Goal: Transaction & Acquisition: Subscribe to service/newsletter

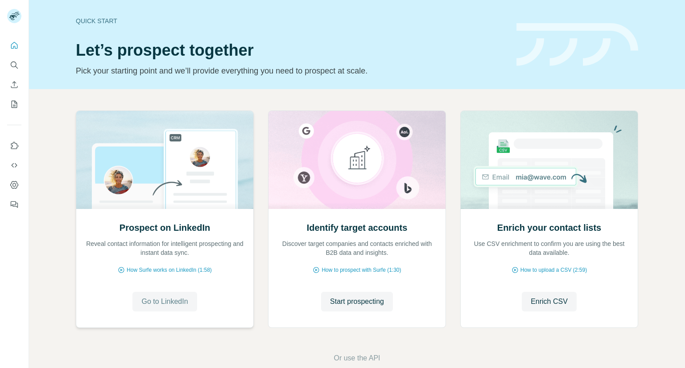
click at [168, 302] on span "Go to LinkedIn" at bounding box center [164, 301] width 46 height 11
click at [156, 302] on span "Go to LinkedIn" at bounding box center [164, 301] width 46 height 11
click at [160, 271] on span "How Surfe works on LinkedIn (1:58)" at bounding box center [169, 270] width 85 height 8
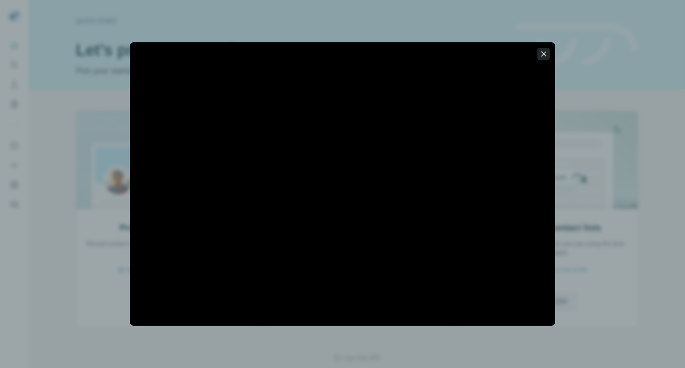
click at [543, 52] on icon "button" at bounding box center [543, 53] width 9 height 9
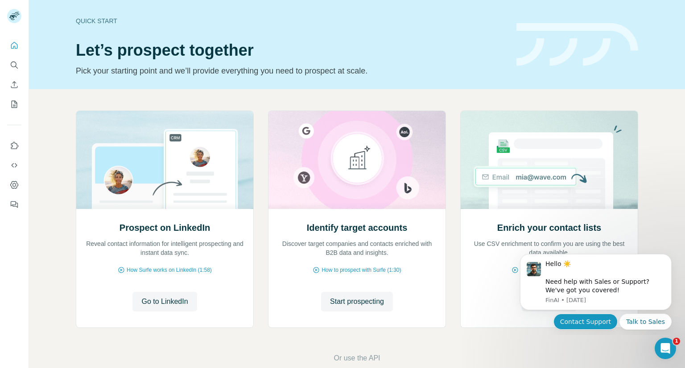
click at [612, 322] on button "Contact Support" at bounding box center [585, 322] width 64 height 16
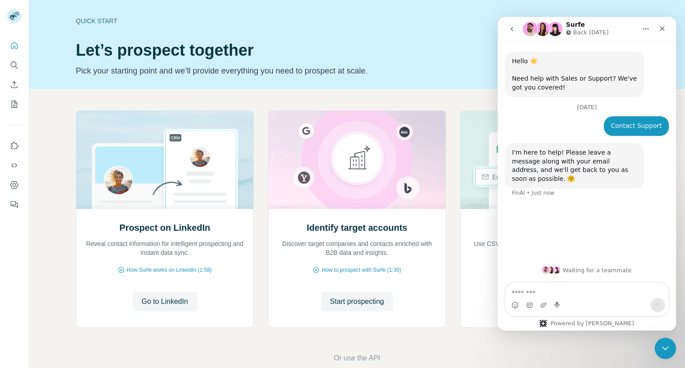
click at [540, 293] on textarea "Message…" at bounding box center [586, 290] width 163 height 15
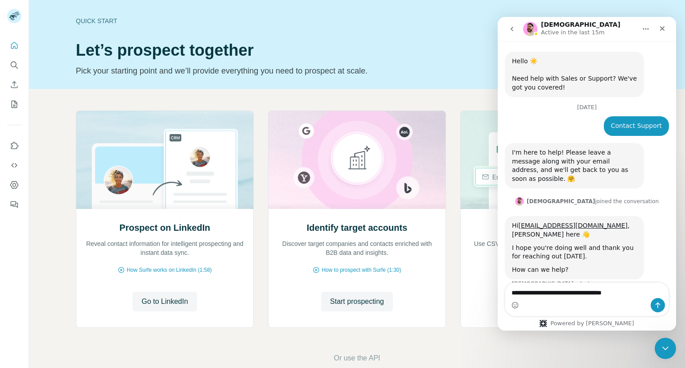
type textarea "**********"
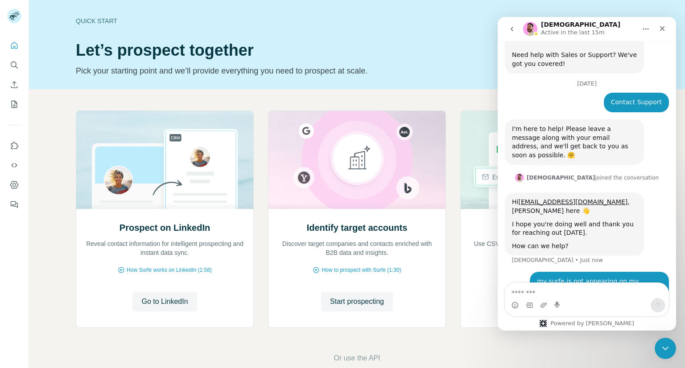
scroll to position [24, 0]
type textarea "**********"
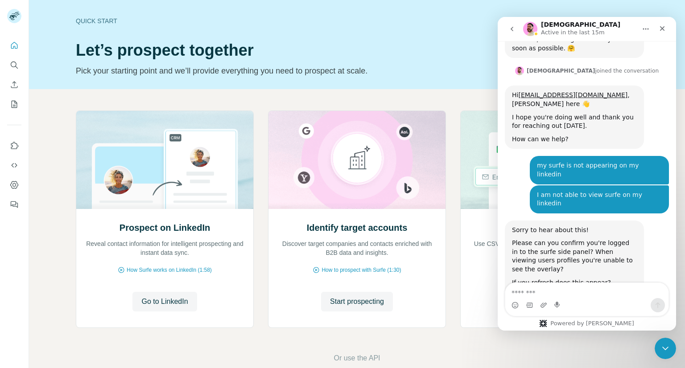
scroll to position [137, 0]
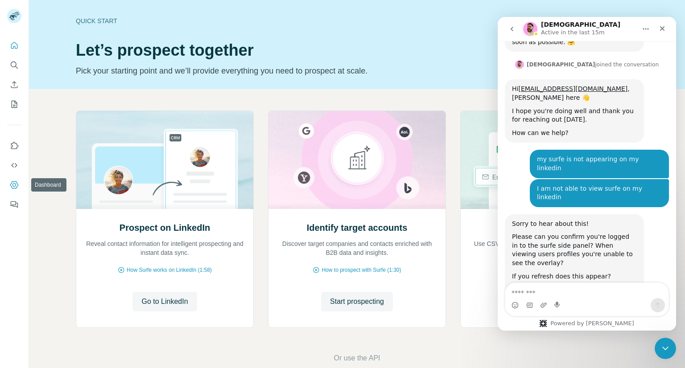
click at [11, 184] on icon "Dashboard" at bounding box center [14, 185] width 8 height 8
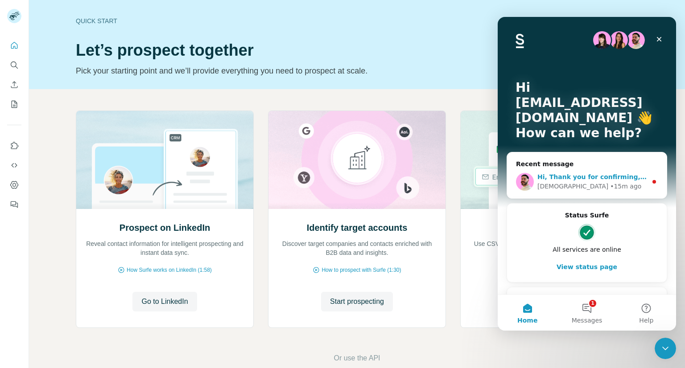
click at [610, 185] on div "• 15m ago" at bounding box center [625, 186] width 31 height 9
click at [587, 313] on button "1 Messages" at bounding box center [586, 313] width 59 height 36
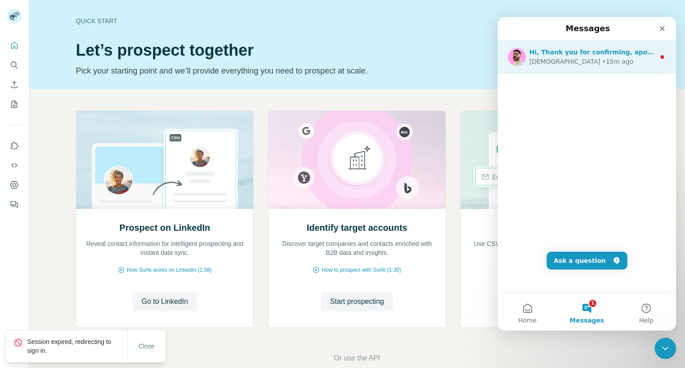
click at [590, 64] on div "Christian • 15m ago" at bounding box center [592, 61] width 126 height 9
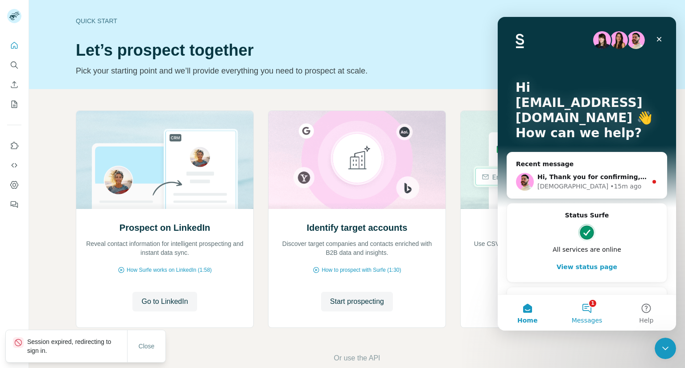
click at [589, 317] on span "Messages" at bounding box center [586, 320] width 31 height 6
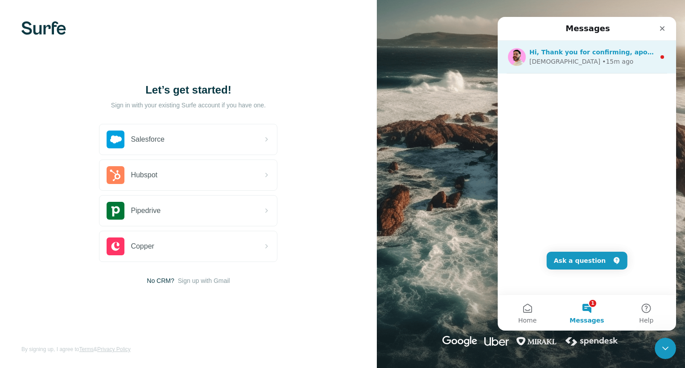
click at [627, 57] on div "Christian • 15m ago" at bounding box center [592, 61] width 126 height 9
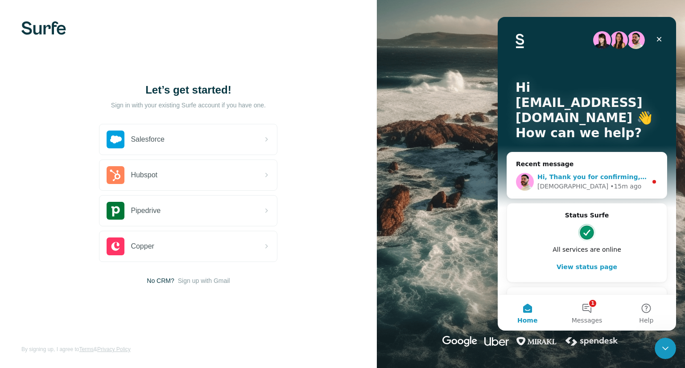
click at [652, 181] on circle "Intercom messenger" at bounding box center [654, 182] width 4 height 4
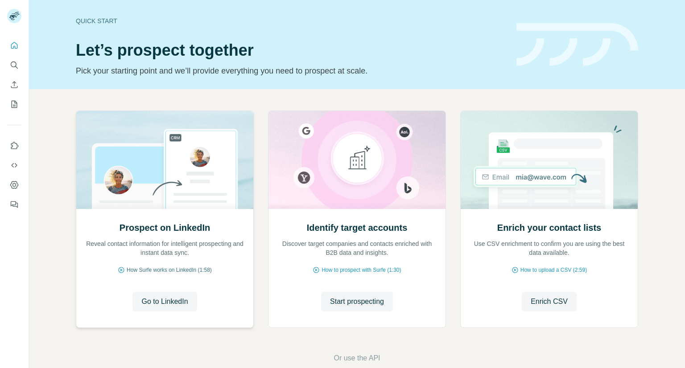
click at [180, 271] on span "How Surfe works on LinkedIn (1:58)" at bounding box center [169, 270] width 85 height 8
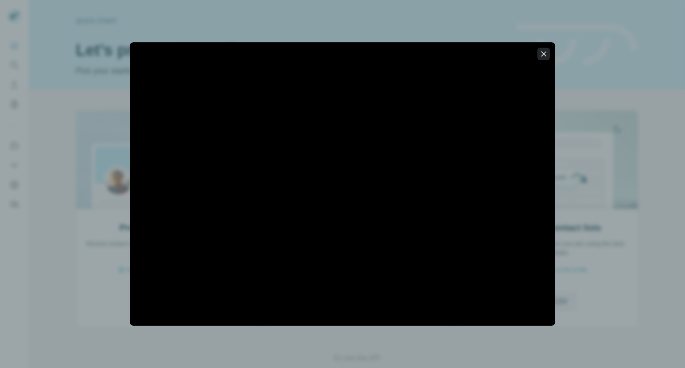
click at [542, 54] on icon "button" at bounding box center [543, 53] width 5 height 5
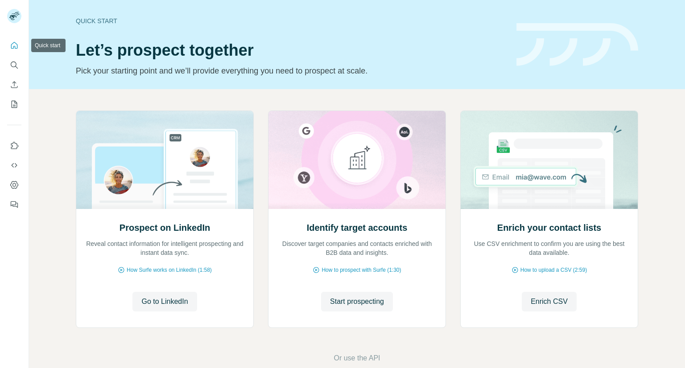
click at [12, 46] on icon "Quick start" at bounding box center [14, 45] width 9 height 9
click at [14, 41] on icon "Quick start" at bounding box center [14, 45] width 9 height 9
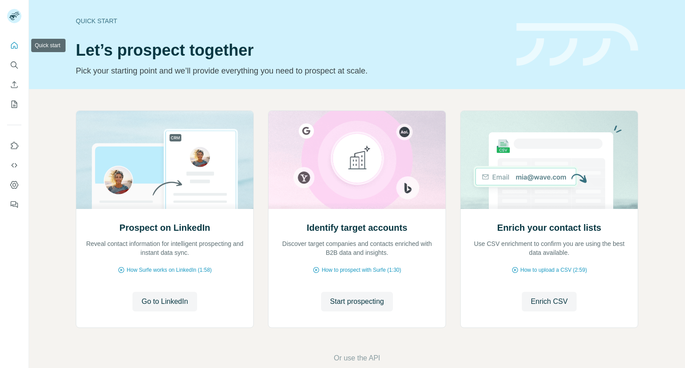
click at [14, 41] on icon "Quick start" at bounding box center [14, 45] width 9 height 9
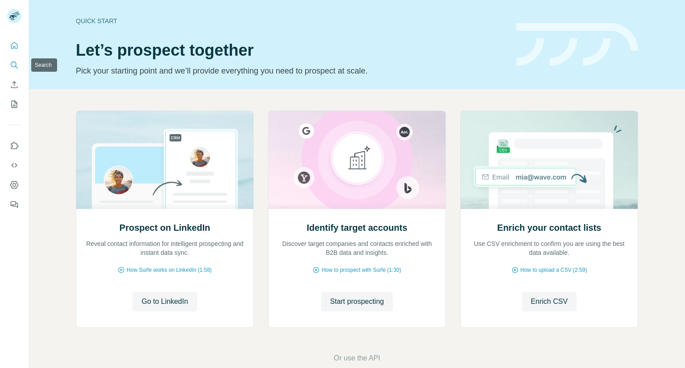
click at [12, 67] on icon "Search" at bounding box center [14, 65] width 9 height 9
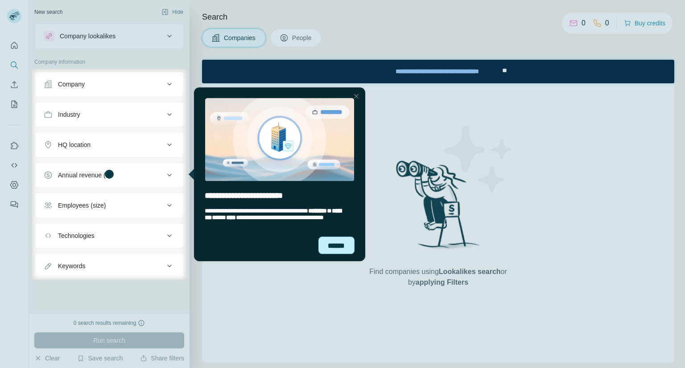
click at [338, 246] on div "******" at bounding box center [336, 245] width 37 height 17
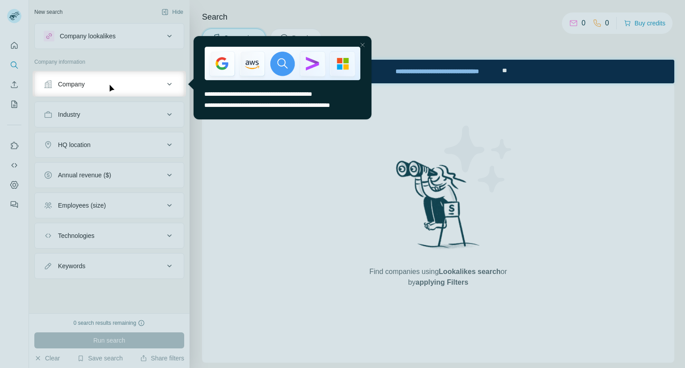
click at [365, 43] on div at bounding box center [362, 44] width 11 height 11
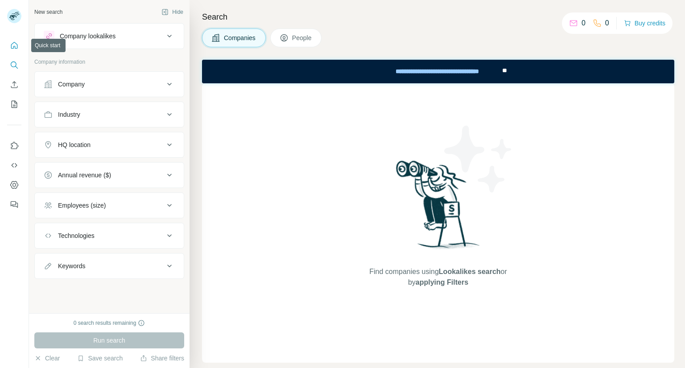
click at [12, 46] on icon "Quick start" at bounding box center [14, 45] width 9 height 9
click at [170, 34] on icon at bounding box center [169, 36] width 11 height 11
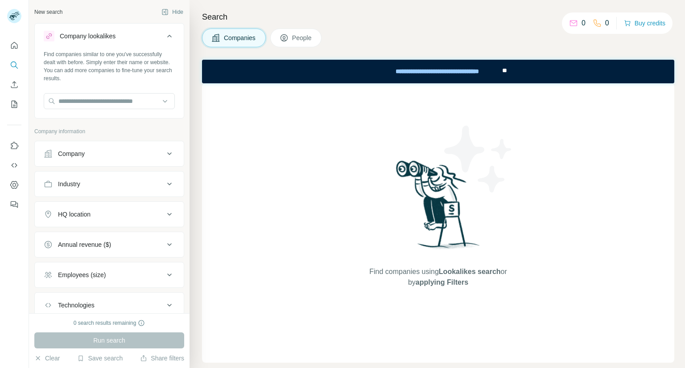
click at [246, 152] on div "Find companies using Lookalikes search or by applying Filters" at bounding box center [438, 222] width 472 height 279
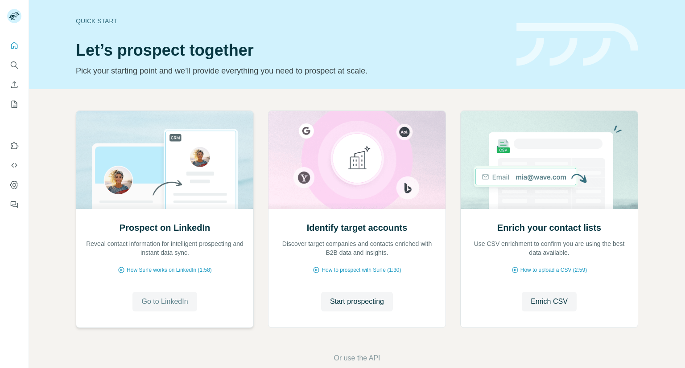
click at [158, 295] on button "Go to LinkedIn" at bounding box center [164, 302] width 64 height 20
click at [15, 142] on icon "Use Surfe on LinkedIn" at bounding box center [14, 145] width 9 height 9
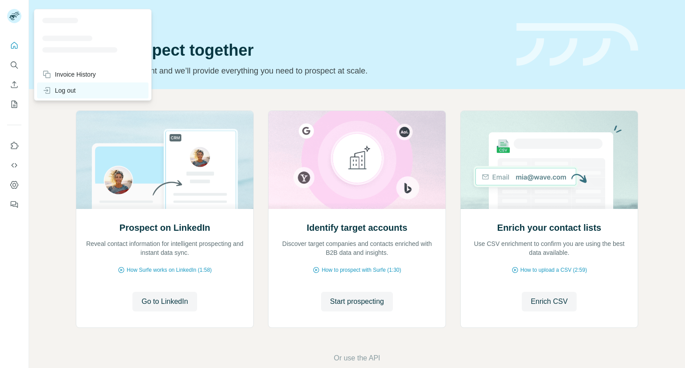
click at [72, 86] on div "Log out" at bounding box center [58, 90] width 33 height 9
click at [55, 93] on div "Log out" at bounding box center [58, 90] width 33 height 9
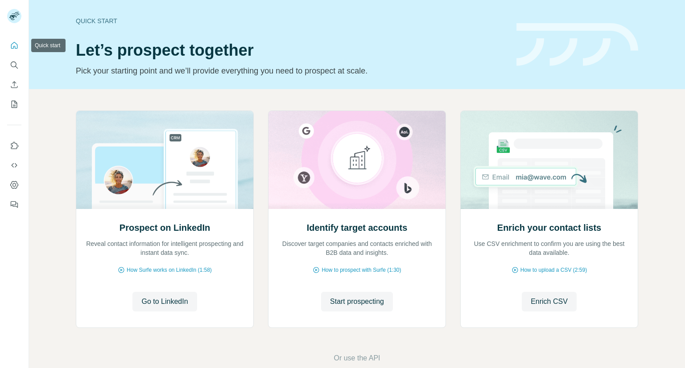
click at [14, 49] on icon "Quick start" at bounding box center [14, 45] width 9 height 9
click at [14, 102] on icon "My lists" at bounding box center [15, 104] width 4 height 6
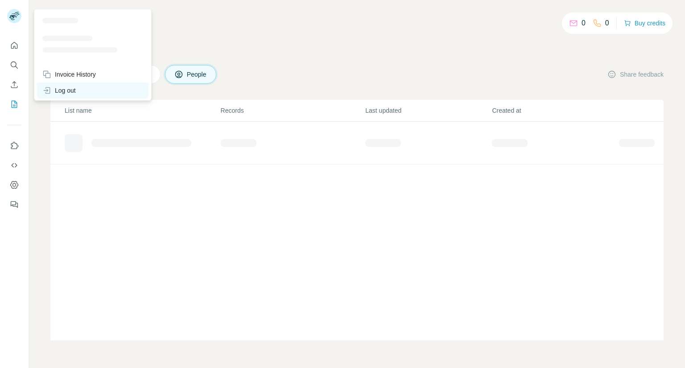
click at [68, 89] on div "Log out" at bounding box center [58, 90] width 33 height 9
click at [50, 90] on icon at bounding box center [46, 90] width 9 height 9
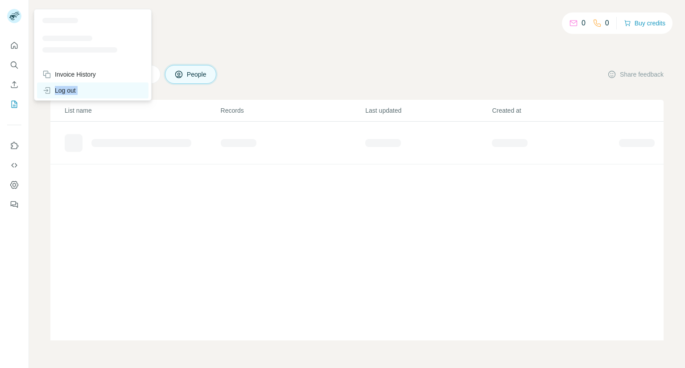
click at [50, 90] on icon at bounding box center [46, 90] width 9 height 9
click at [104, 86] on div "Log out" at bounding box center [92, 90] width 111 height 16
click at [10, 16] on rect at bounding box center [14, 16] width 14 height 14
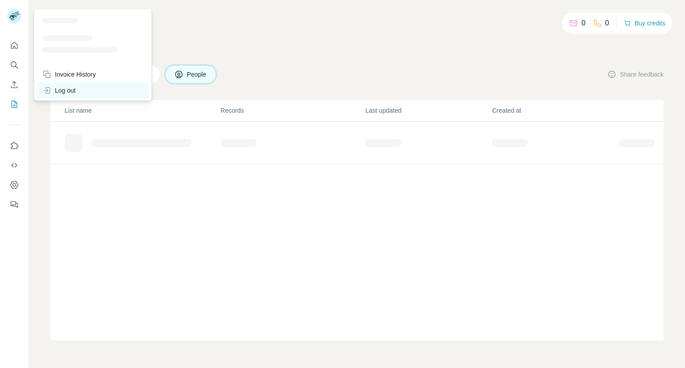
click at [67, 91] on div "Log out" at bounding box center [58, 90] width 33 height 9
click at [10, 46] on icon "Quick start" at bounding box center [14, 45] width 9 height 9
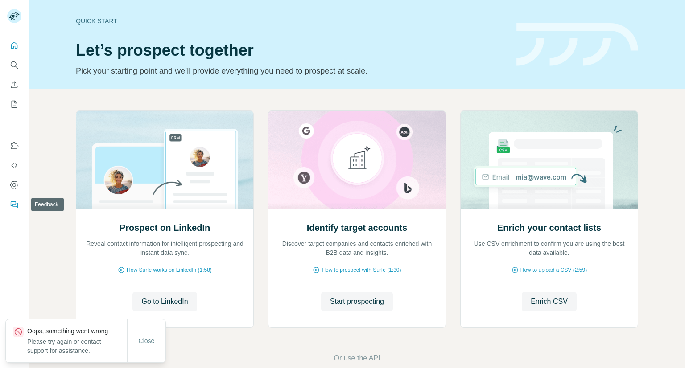
click at [16, 205] on icon "Feedback" at bounding box center [14, 204] width 9 height 9
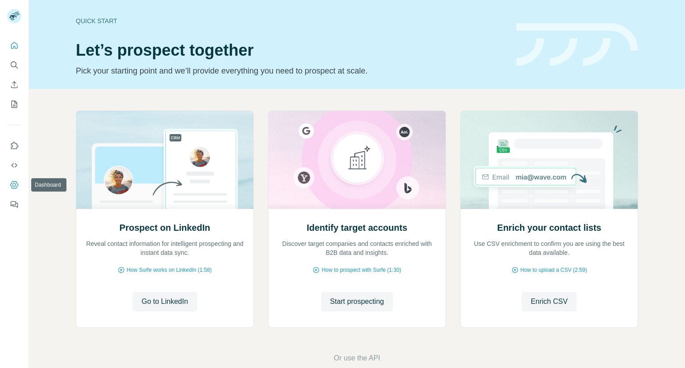
click at [12, 180] on button "Dashboard" at bounding box center [14, 185] width 14 height 16
click at [12, 62] on icon "Search" at bounding box center [14, 65] width 6 height 6
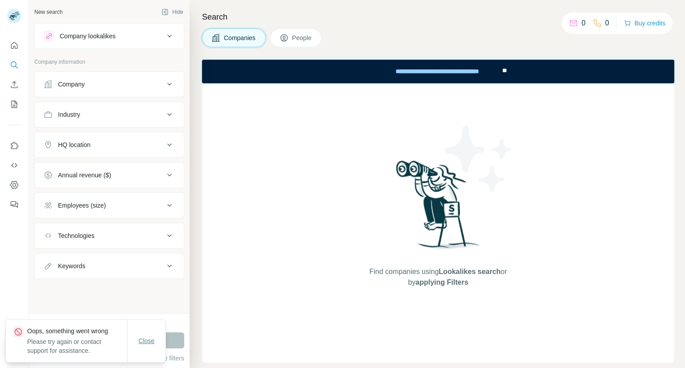
click at [142, 341] on span "Close" at bounding box center [147, 340] width 16 height 9
click at [149, 340] on span "Close" at bounding box center [147, 340] width 16 height 9
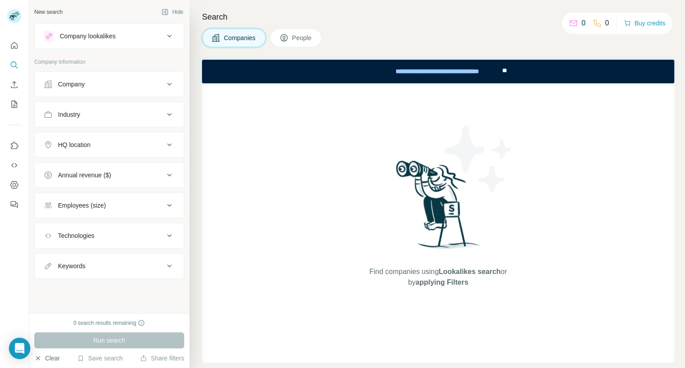
click at [53, 357] on button "Clear" at bounding box center [46, 358] width 25 height 9
click at [18, 349] on icon "Open Intercom Messenger" at bounding box center [19, 349] width 10 height 12
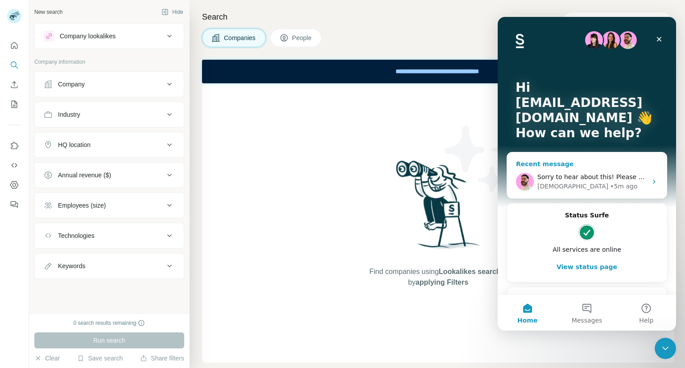
click at [650, 180] on icon "Intercom messenger" at bounding box center [653, 181] width 7 height 7
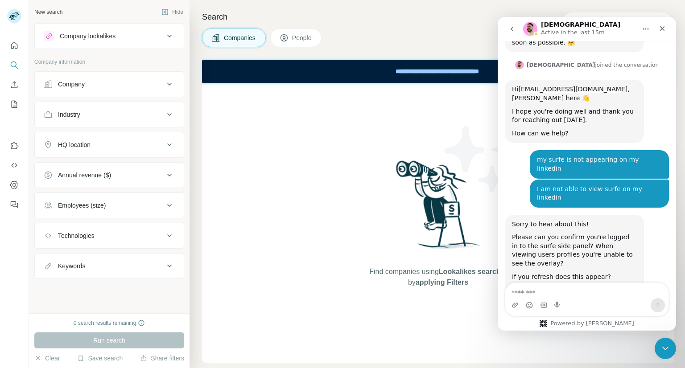
scroll to position [137, 0]
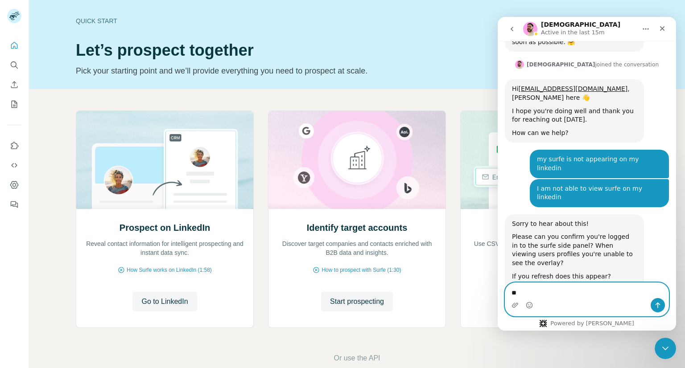
click at [522, 292] on textarea "**" at bounding box center [586, 290] width 163 height 15
type textarea "*"
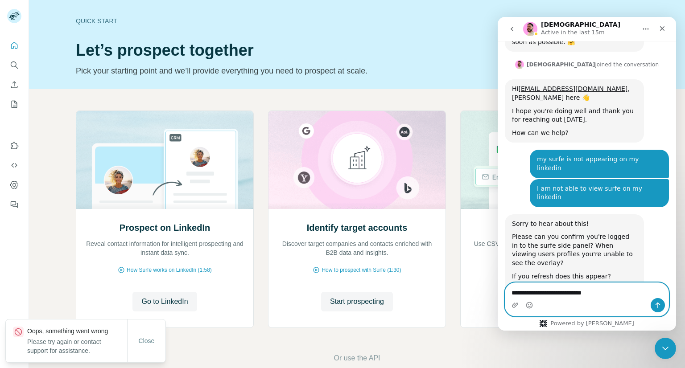
type textarea "**********"
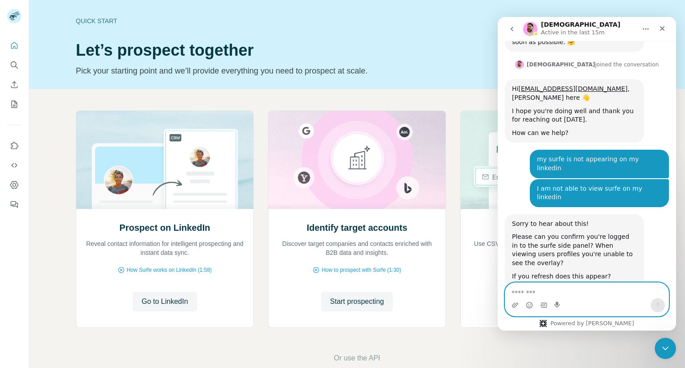
scroll to position [164, 0]
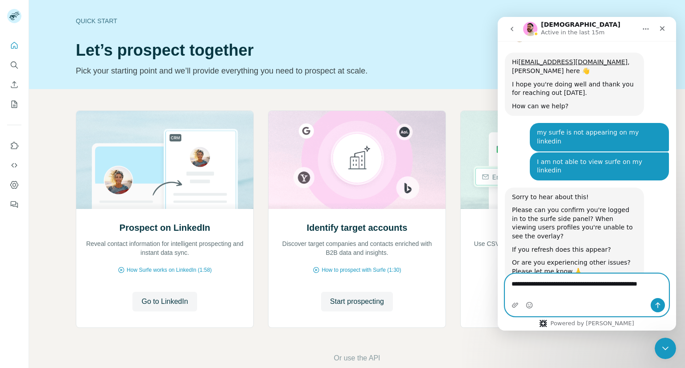
type textarea "**********"
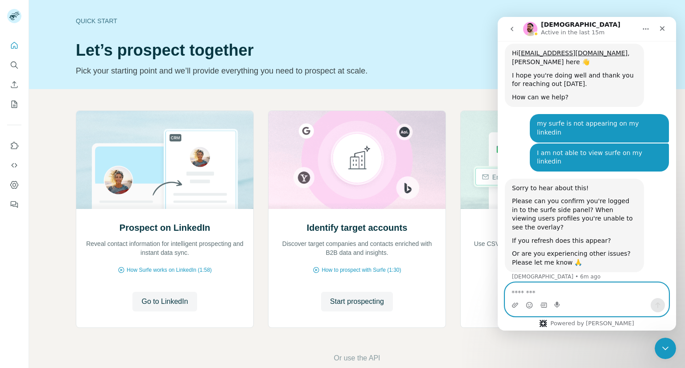
scroll to position [193, 0]
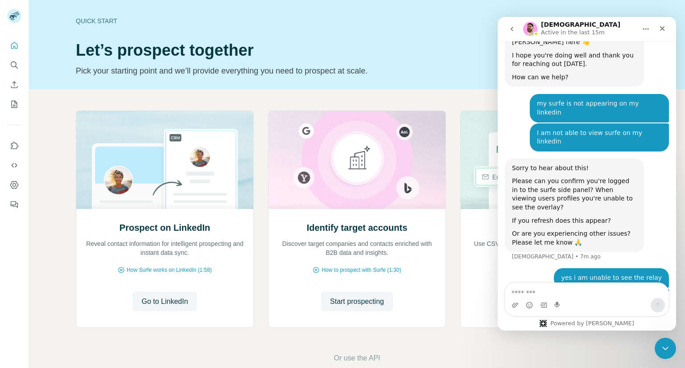
click at [513, 94] on div "my surfe is not appearing on my linkedin wekesalenny@gmail.com • 8m ago" at bounding box center [586, 108] width 164 height 29
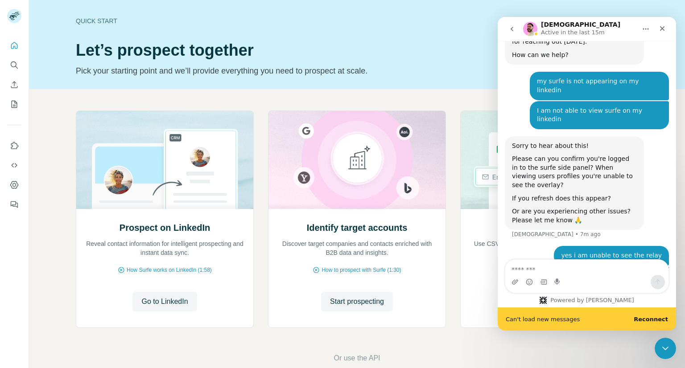
scroll to position [216, 0]
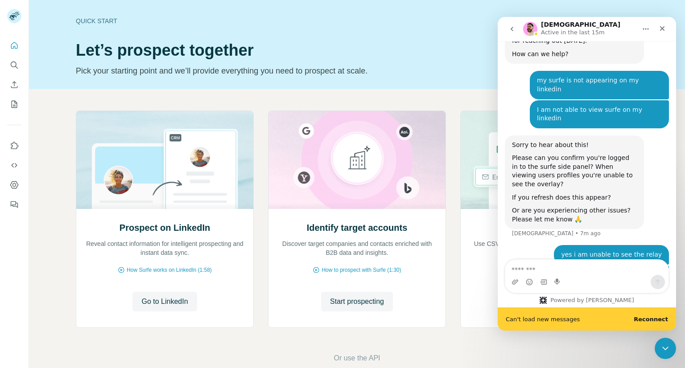
click at [467, 74] on p "Pick your starting point and we’ll provide everything you need to prospect at s…" at bounding box center [291, 71] width 430 height 12
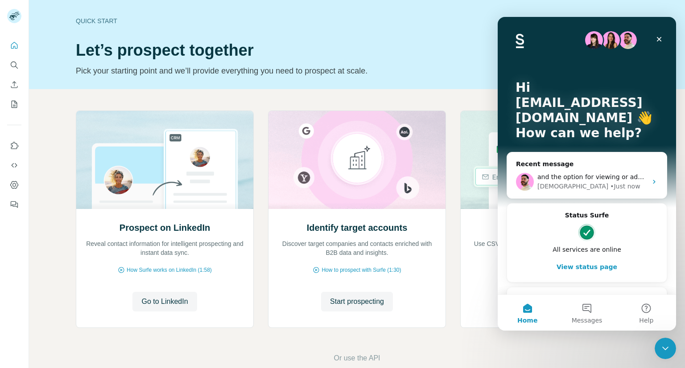
scroll to position [0, 0]
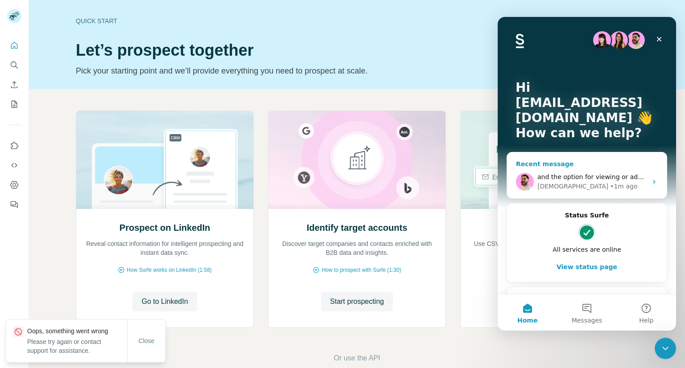
click at [650, 183] on icon "Intercom messenger" at bounding box center [653, 181] width 7 height 7
click at [644, 179] on div "and the option for viewing or adding the prospect details Christian • 1m ago" at bounding box center [587, 181] width 160 height 33
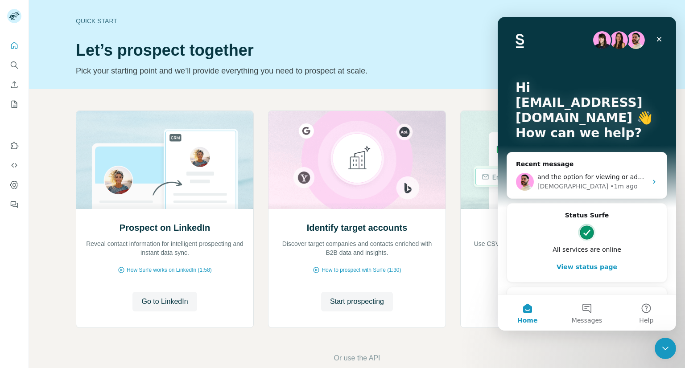
click at [644, 179] on div "and the option for viewing or adding the prospect details Christian • 1m ago" at bounding box center [587, 181] width 160 height 33
click at [587, 174] on span "and the option for viewing or adding the prospect details" at bounding box center [626, 176] width 178 height 7
click at [642, 185] on div "Christian • 1m ago" at bounding box center [592, 186] width 110 height 9
click at [647, 176] on div "and the option for viewing or adding the prospect details Christian • 1m ago" at bounding box center [587, 181] width 160 height 33
click at [666, 135] on div "Hi wekesalenny@gmail.com 👋 How can we help? Recent message and the option for v…" at bounding box center [586, 171] width 178 height 308
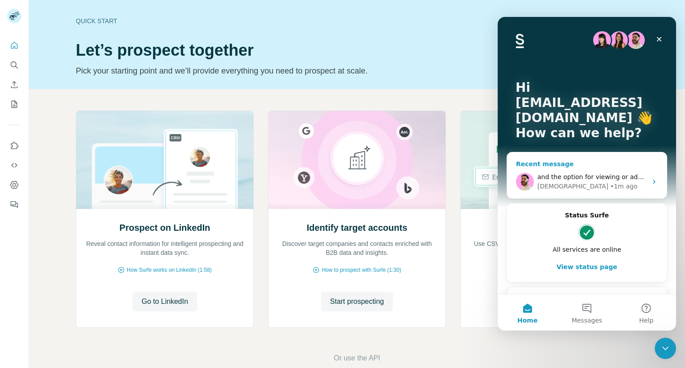
click at [648, 178] on div "and the option for viewing or adding the prospect details Christian • 1m ago" at bounding box center [587, 181] width 160 height 33
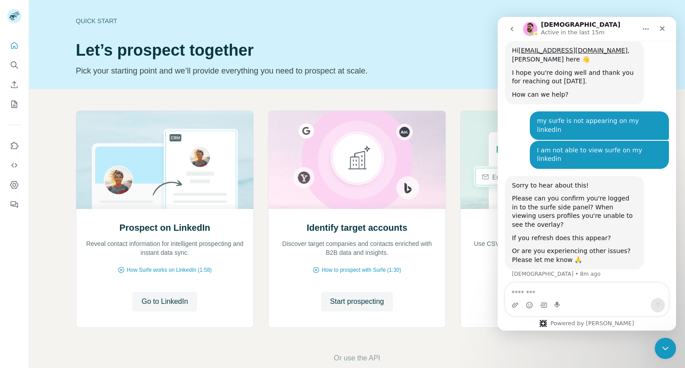
scroll to position [193, 0]
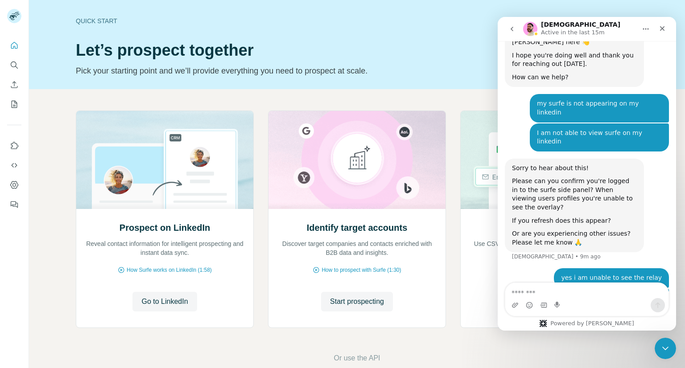
click at [538, 292] on textarea "Message…" at bounding box center [586, 290] width 163 height 15
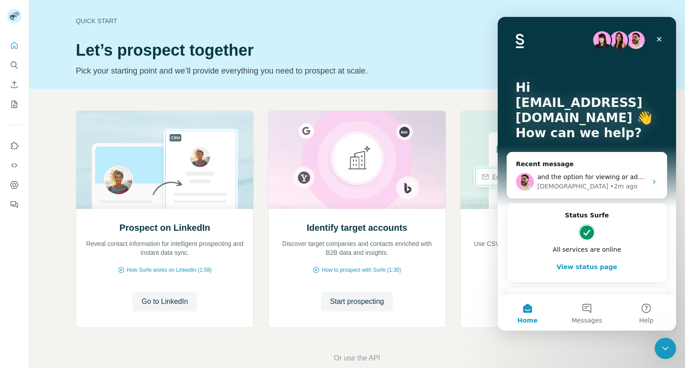
scroll to position [0, 0]
click at [579, 264] on button "View status page" at bounding box center [587, 267] width 142 height 18
click at [645, 179] on div "and the option for viewing or adding the prospect details Christian • 2m ago" at bounding box center [587, 181] width 160 height 33
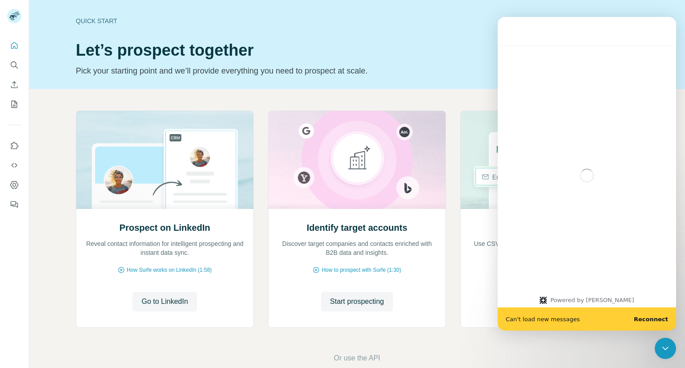
click at [563, 80] on div "Intercom messenger" at bounding box center [586, 175] width 178 height 260
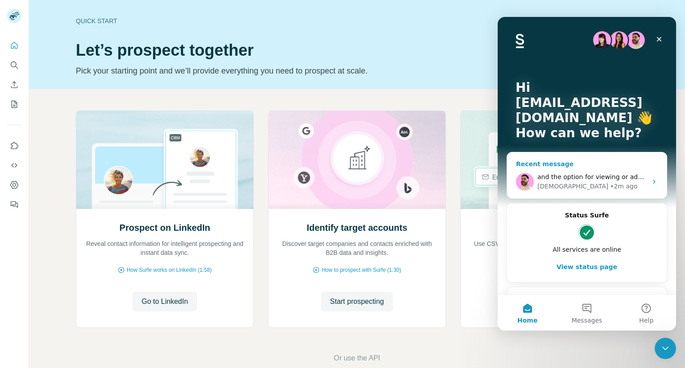
click at [636, 183] on div "Christian • 2m ago" at bounding box center [592, 186] width 110 height 9
click at [460, 303] on div "Enrich your contact lists Use CSV enrichment to confirm you are using the best …" at bounding box center [548, 268] width 177 height 119
click at [615, 176] on span "and the option for viewing or adding the prospect details" at bounding box center [626, 176] width 178 height 7
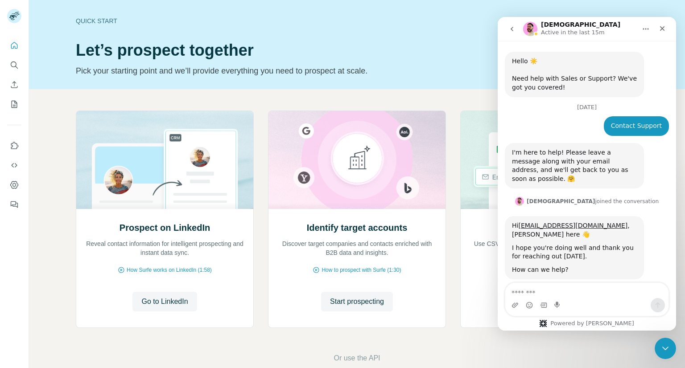
drag, startPoint x: 670, startPoint y: 126, endPoint x: 669, endPoint y: 142, distance: 15.6
drag, startPoint x: 669, startPoint y: 142, endPoint x: 564, endPoint y: 119, distance: 108.0
click at [564, 119] on div "Contact Support wekesalenny@gmail.com • 13m ago" at bounding box center [586, 129] width 164 height 27
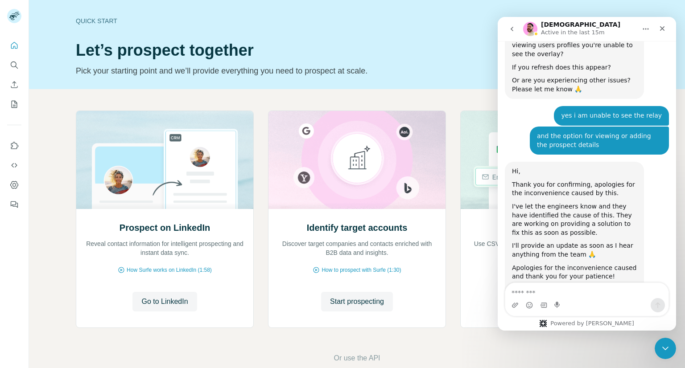
scroll to position [346, 0]
drag, startPoint x: 673, startPoint y: 138, endPoint x: 1181, endPoint y: 302, distance: 534.3
click at [561, 298] on div "Intercom messenger" at bounding box center [557, 305] width 7 height 14
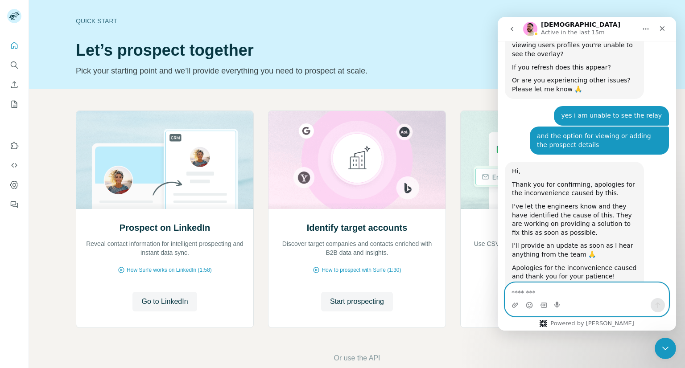
click at [556, 292] on textarea "Message…" at bounding box center [586, 290] width 163 height 15
type textarea "**********"
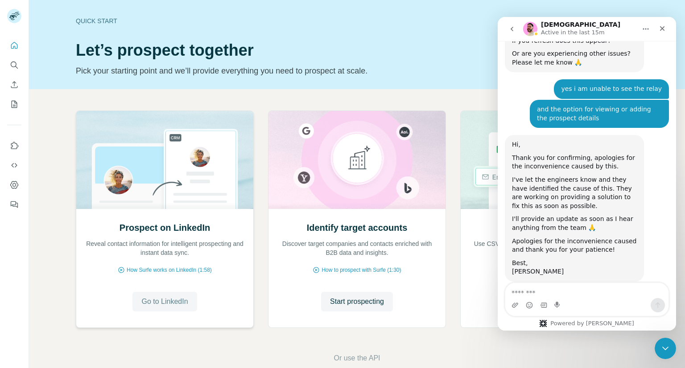
click at [153, 301] on span "Go to LinkedIn" at bounding box center [164, 301] width 46 height 11
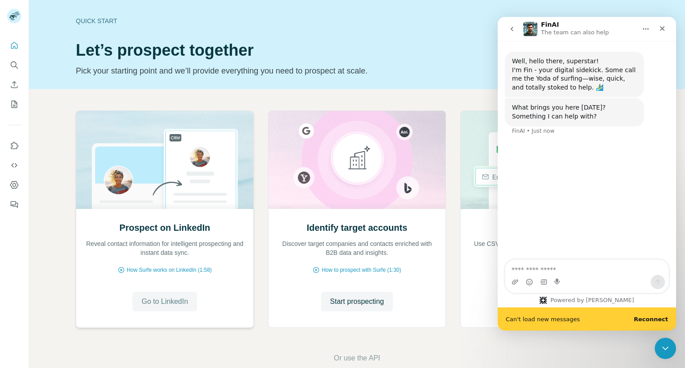
scroll to position [0, 0]
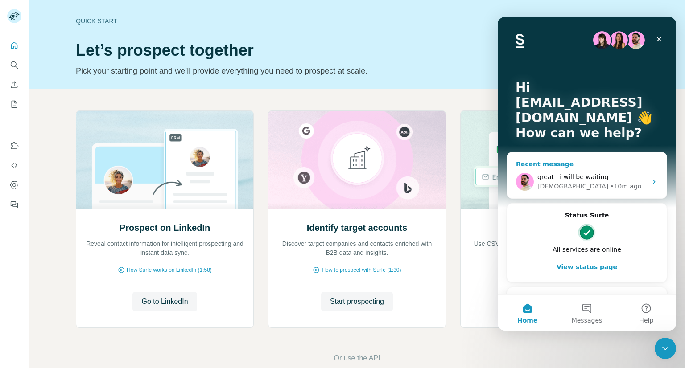
click at [645, 183] on div "great . i will be waiting Christian • 10m ago" at bounding box center [587, 181] width 160 height 33
click at [601, 185] on div "Christian • 10m ago" at bounding box center [592, 186] width 110 height 9
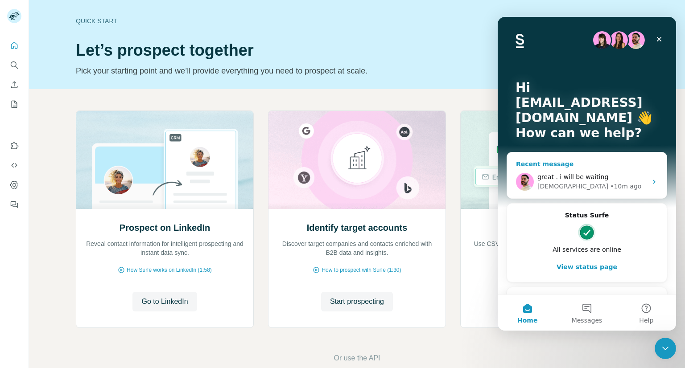
click at [610, 189] on div "• 10m ago" at bounding box center [625, 186] width 31 height 9
click at [143, 301] on span "Go to LinkedIn" at bounding box center [164, 301] width 46 height 11
click at [639, 185] on div "Christian • 11m ago" at bounding box center [592, 186] width 110 height 9
click at [645, 182] on div "great . i will be waiting Christian • 11m ago" at bounding box center [587, 181] width 160 height 33
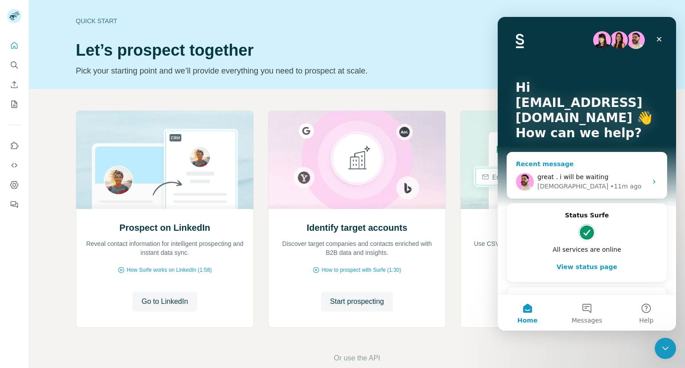
click at [645, 182] on div "great . i will be waiting Christian • 11m ago" at bounding box center [587, 181] width 160 height 33
click at [588, 269] on button "View status page" at bounding box center [587, 267] width 142 height 18
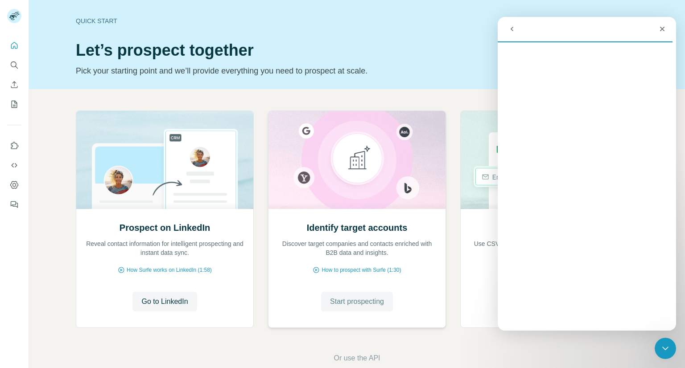
click at [345, 300] on span "Start prospecting" at bounding box center [357, 301] width 54 height 11
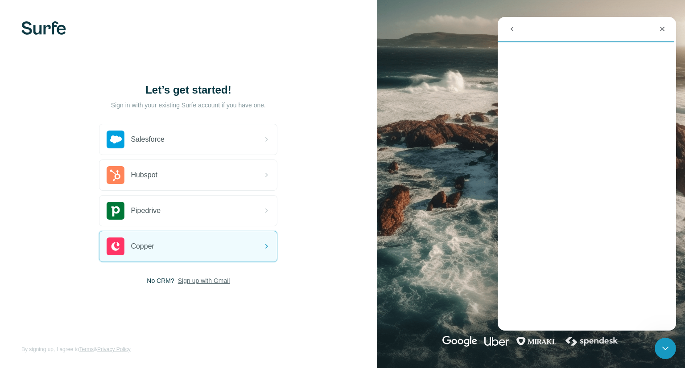
click at [206, 281] on span "Sign up with Gmail" at bounding box center [204, 280] width 52 height 9
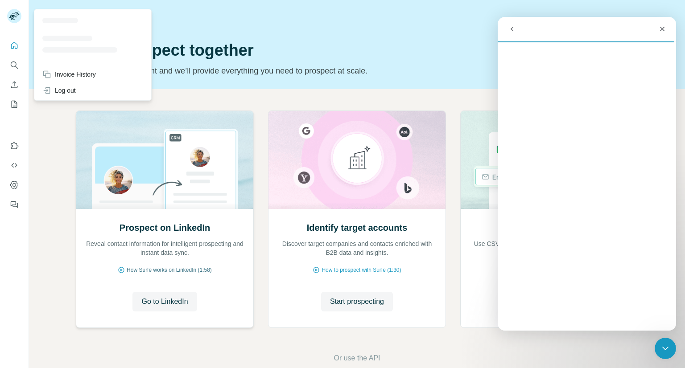
click at [168, 273] on span "How Surfe works on LinkedIn (1:58)" at bounding box center [169, 270] width 85 height 8
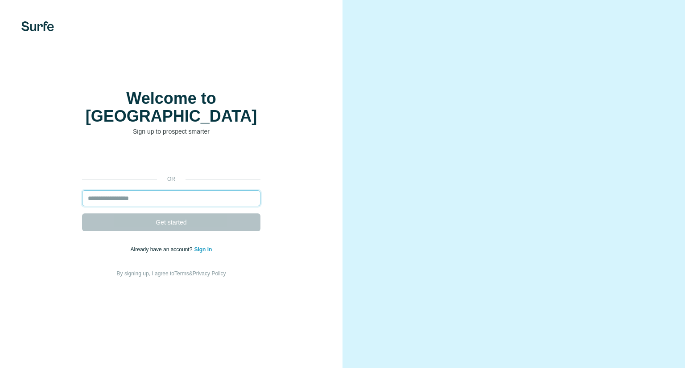
click at [133, 192] on input "email" at bounding box center [171, 198] width 178 height 16
click at [143, 190] on input "email" at bounding box center [171, 198] width 178 height 16
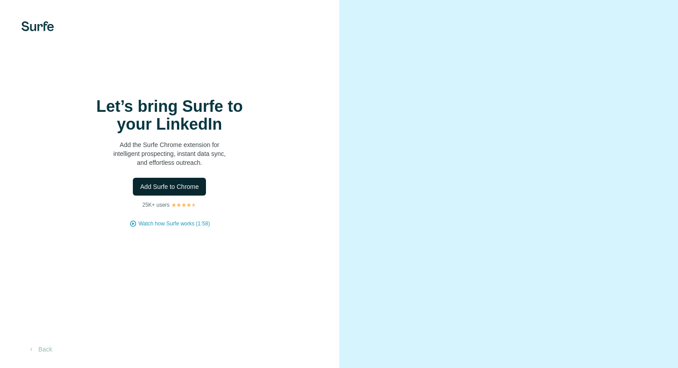
click at [159, 184] on span "Add Surfe to Chrome" at bounding box center [169, 186] width 59 height 9
click at [191, 185] on span "Add Surfe to Chrome" at bounding box center [169, 186] width 59 height 9
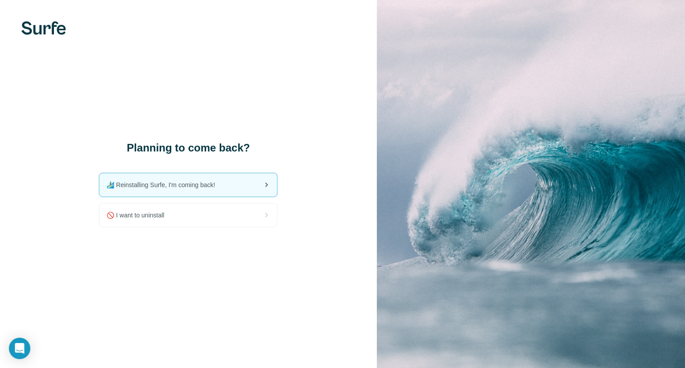
click at [187, 188] on span "🏄🏻‍♂️ Reinstalling Surfe, I'm coming back!" at bounding box center [164, 184] width 115 height 9
